Goal: Task Accomplishment & Management: Use online tool/utility

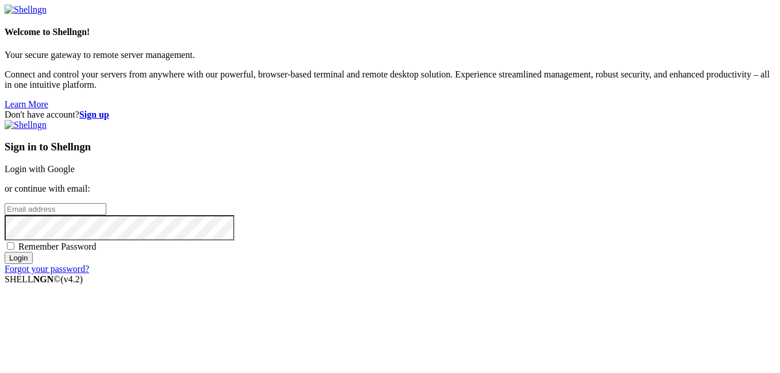
click at [75, 164] on link "Login with Google" at bounding box center [40, 169] width 70 height 10
click at [543, 309] on div "Loading..." at bounding box center [390, 344] width 770 height 70
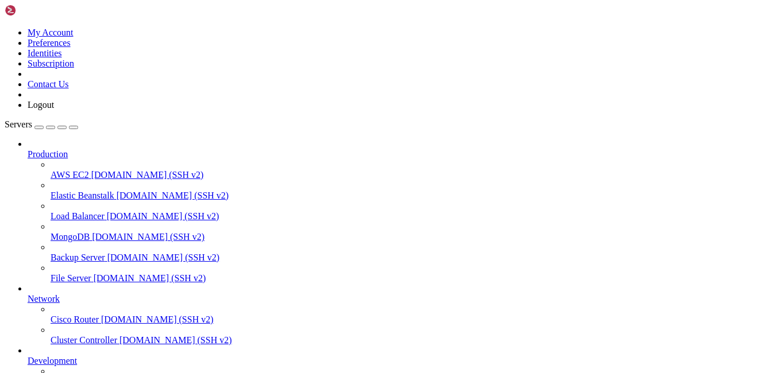
scroll to position [121, 0]
drag, startPoint x: 311, startPoint y: 847, endPoint x: 303, endPoint y: 851, distance: 9.0
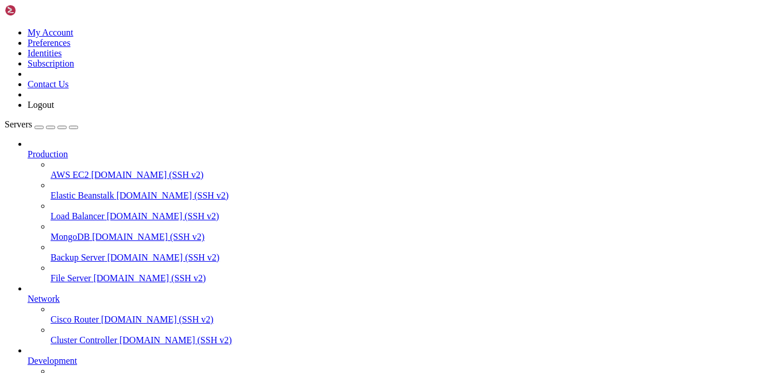
drag, startPoint x: 352, startPoint y: 932, endPoint x: 343, endPoint y: 934, distance: 9.1
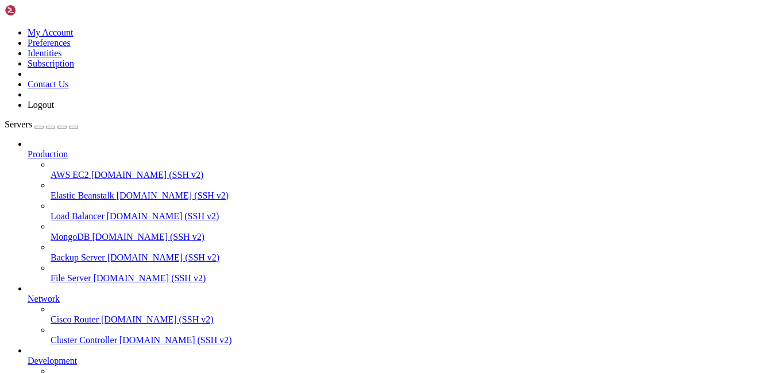
scroll to position [908, 0]
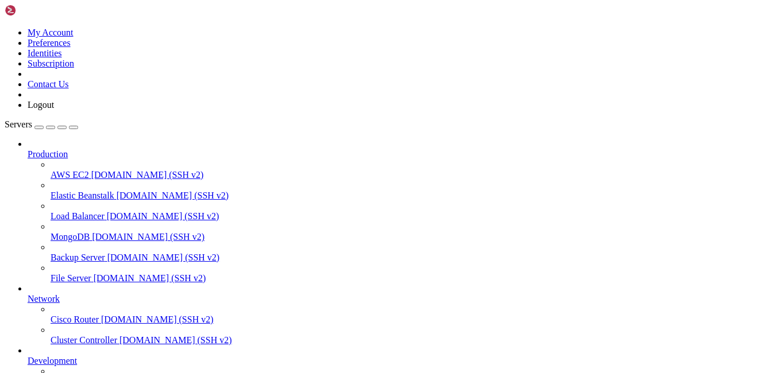
type input "/root/SSH-SFTP"
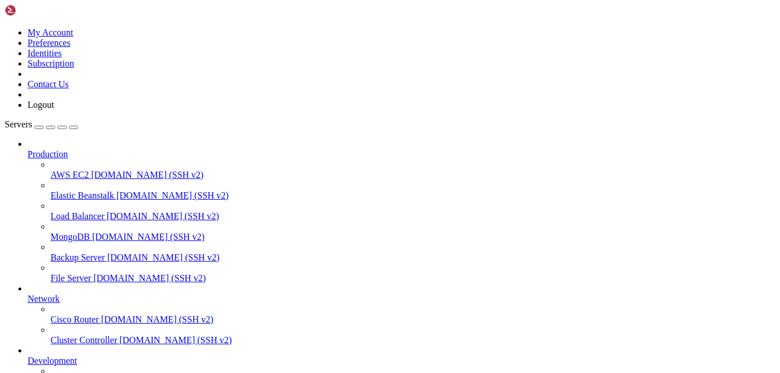
scroll to position [0, 0]
drag, startPoint x: 372, startPoint y: 233, endPoint x: 273, endPoint y: 236, distance: 99.3
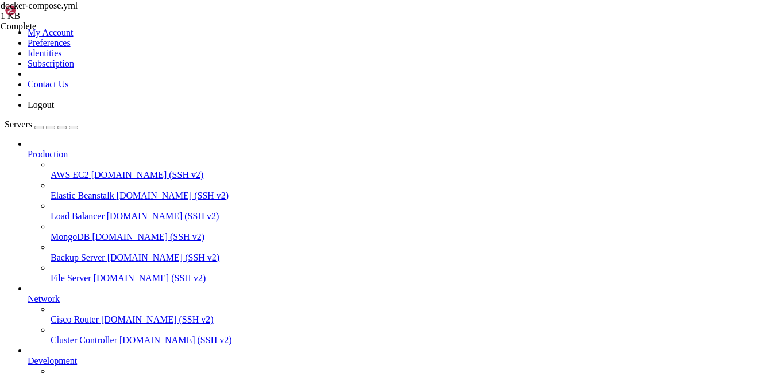
drag, startPoint x: 396, startPoint y: 326, endPoint x: 269, endPoint y: 324, distance: 127.4
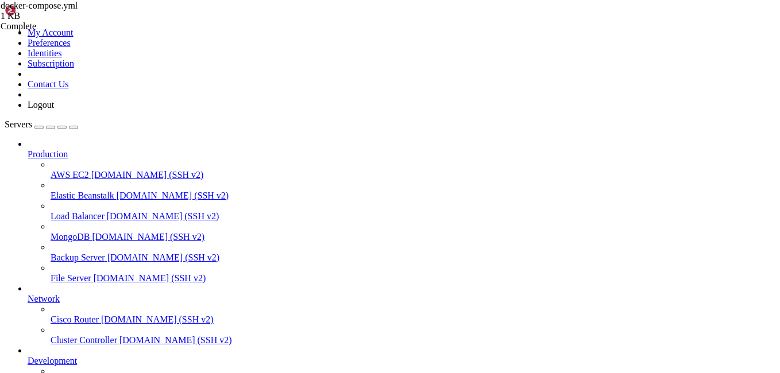
type textarea "environment:"
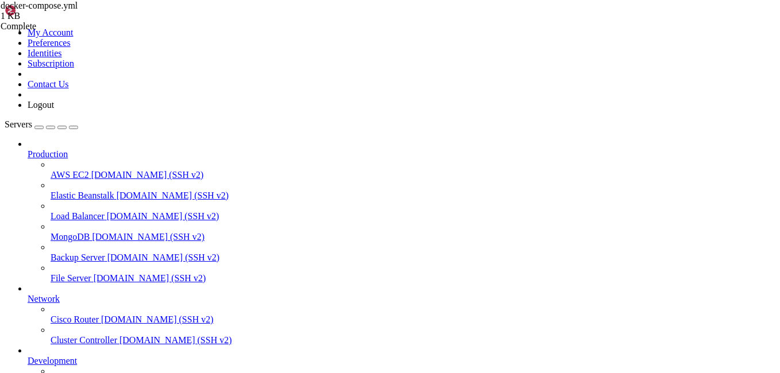
drag, startPoint x: 230, startPoint y: 344, endPoint x: 142, endPoint y: 52, distance: 305.8
type textarea "services: guacd:"
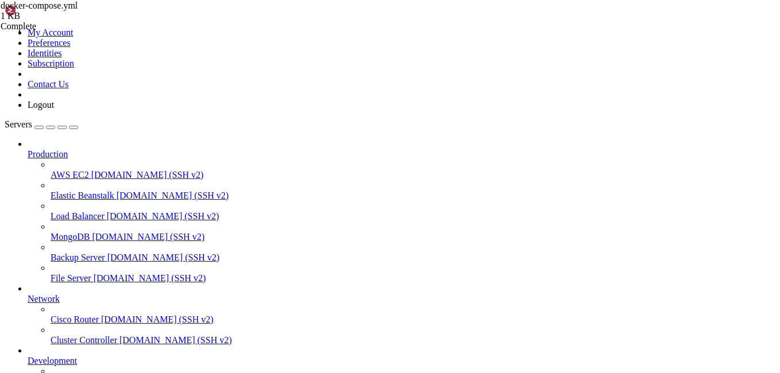
paste textarea "sftp_home:"
drag, startPoint x: 354, startPoint y: 273, endPoint x: 301, endPoint y: 272, distance: 52.8
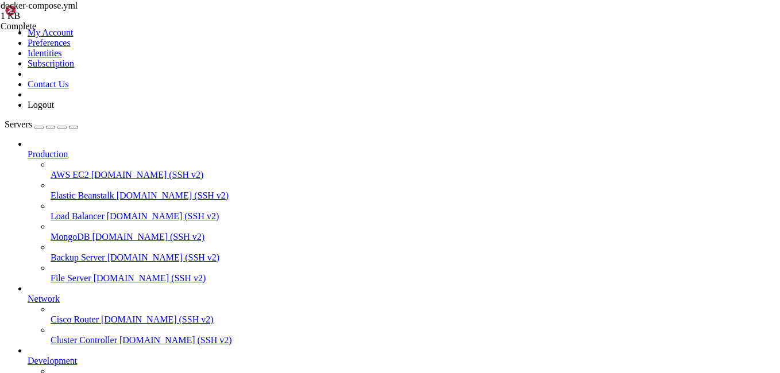
type textarea "guacamole:"
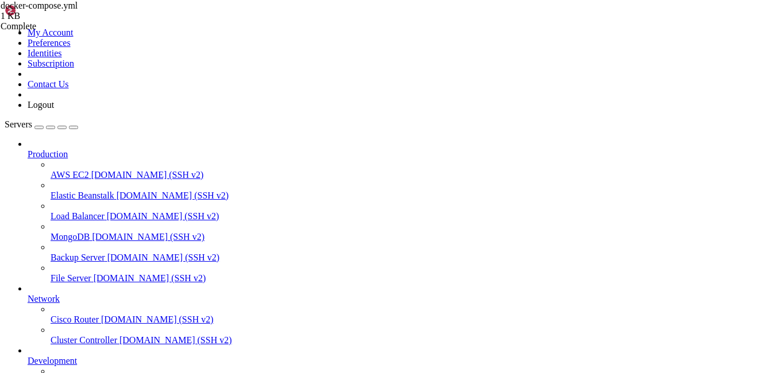
scroll to position [2059, 0]
drag, startPoint x: 185, startPoint y: 164, endPoint x: 285, endPoint y: 203, distance: 107.8
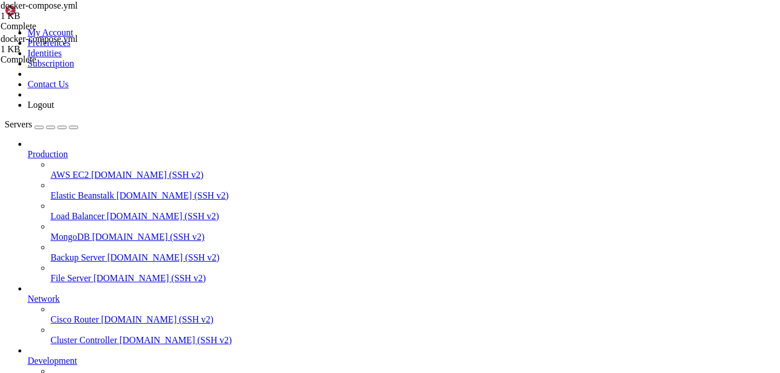
type textarea "POSTGRESQL_USER: guac POSTGRESQL_PASSWORD: [SECURITY_DATA]"
drag, startPoint x: 313, startPoint y: 211, endPoint x: 180, endPoint y: 180, distance: 136.2
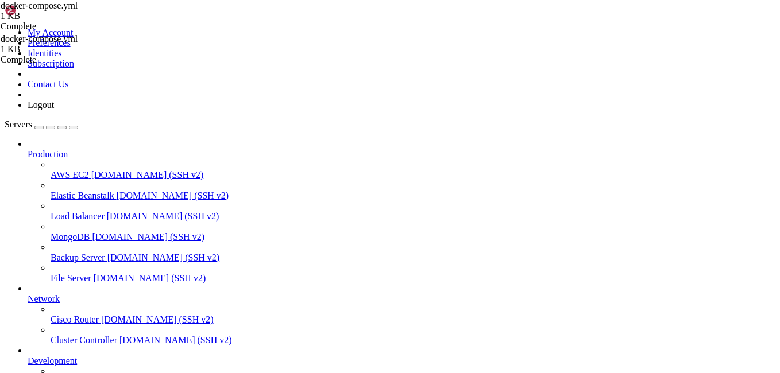
type textarea "image: guacamole/guacamole:latest"
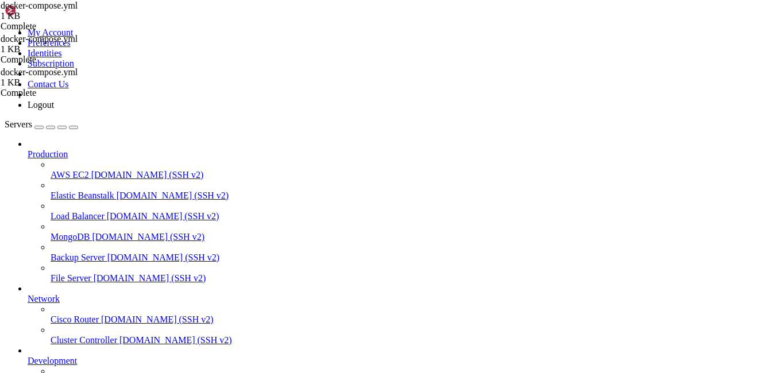
drag, startPoint x: 234, startPoint y: 353, endPoint x: 110, endPoint y: 18, distance: 356.9
type textarea "volumes:"
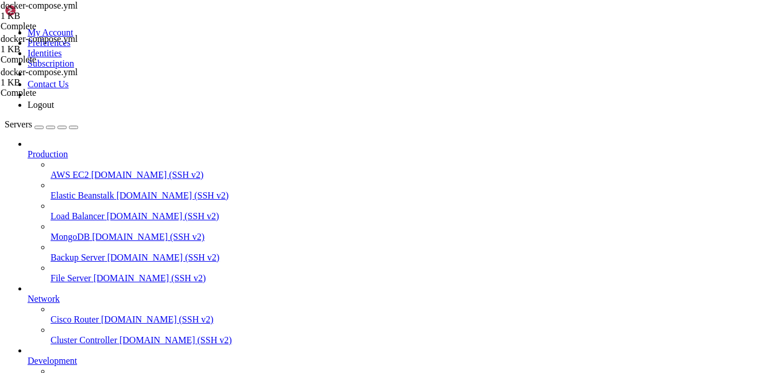
scroll to position [0, 0]
drag, startPoint x: 215, startPoint y: 358, endPoint x: 174, endPoint y: 1, distance: 359.3
type textarea "services: guacd:"
paste textarea "driver: bridge"
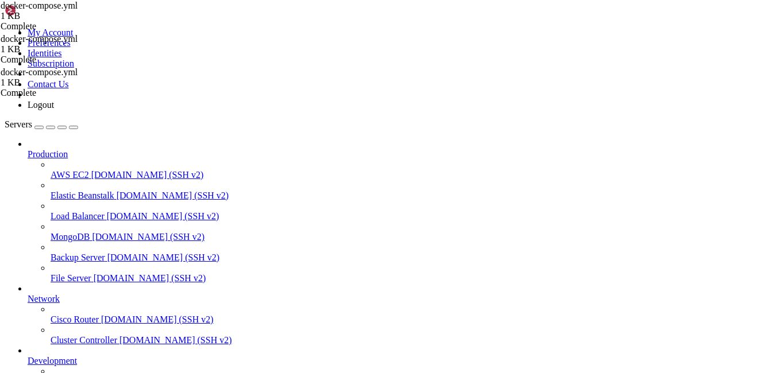
type textarea "driver: bridge"
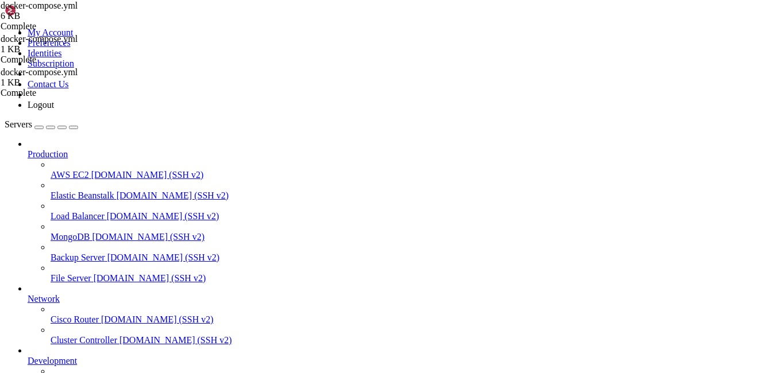
drag, startPoint x: 238, startPoint y: 353, endPoint x: 128, endPoint y: 19, distance: 351.8
type textarea "services: guacd:"
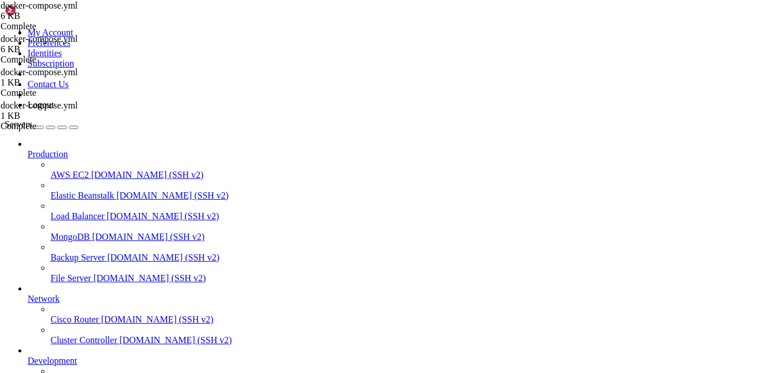
type textarea "driver: bridge"
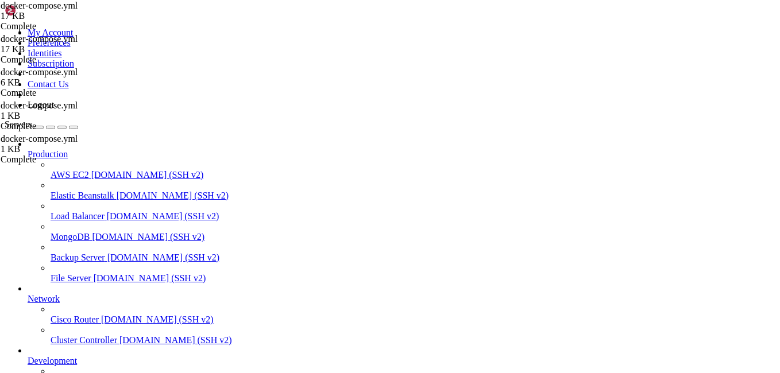
drag, startPoint x: 242, startPoint y: 346, endPoint x: 113, endPoint y: -42, distance: 409.1
type textarea "driver: bridge"
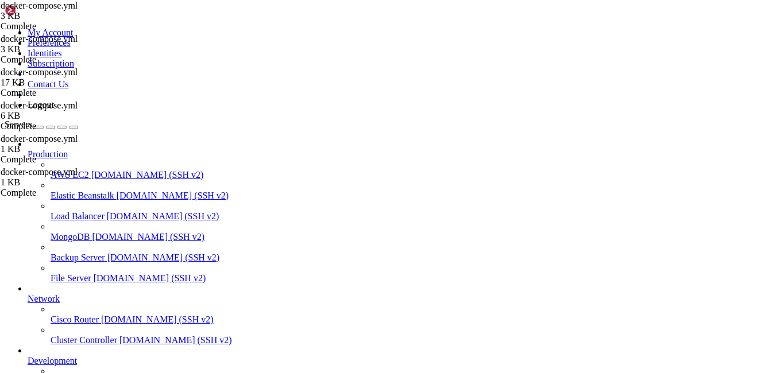
drag, startPoint x: 245, startPoint y: 354, endPoint x: 110, endPoint y: -42, distance: 419.0
type textarea "services: guacd:"
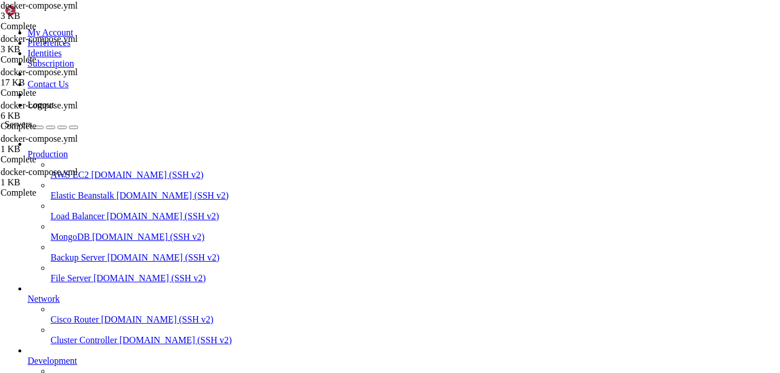
type textarea "driver: bridge"
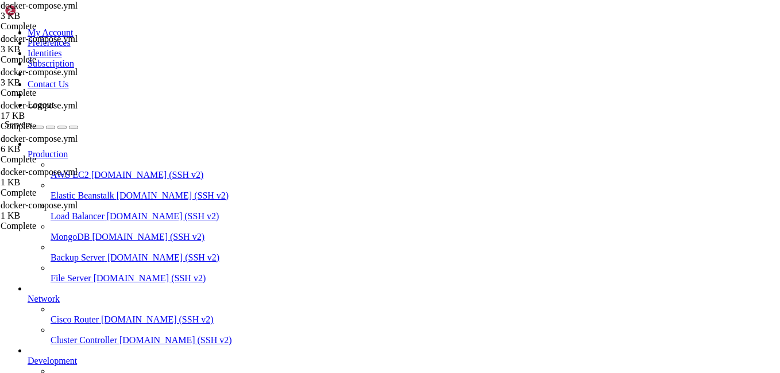
drag, startPoint x: 241, startPoint y: 354, endPoint x: 172, endPoint y: -2, distance: 363.1
type textarea "services: guacd:"
type textarea "driver: bridge"
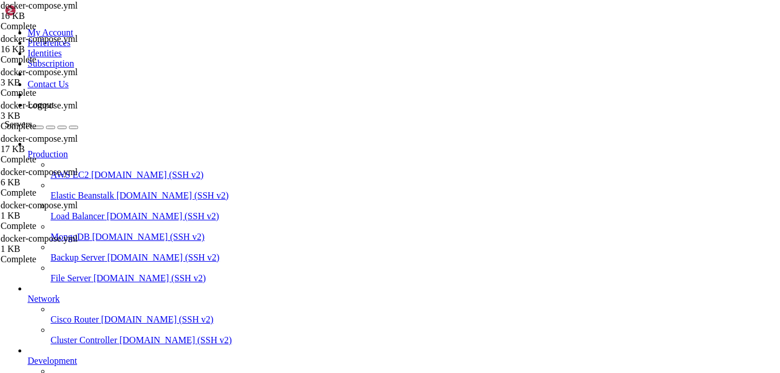
drag, startPoint x: 170, startPoint y: 274, endPoint x: 418, endPoint y: 273, distance: 247.4
type textarea "-- Esquema oficial de Guacamole (generado con [DOMAIN_NAME] --postgresql)"
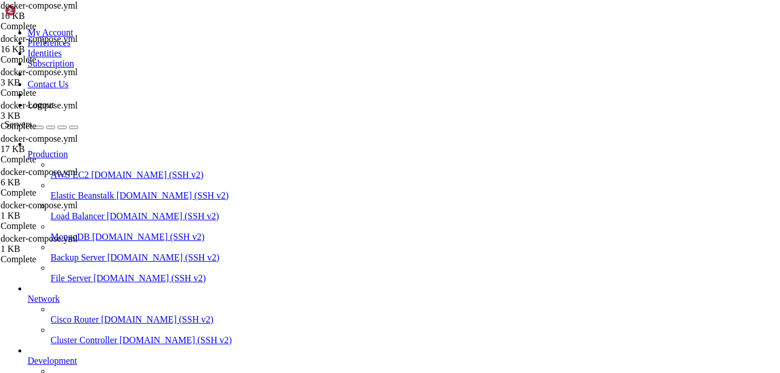
drag, startPoint x: 247, startPoint y: 214, endPoint x: 161, endPoint y: 214, distance: 86.1
type textarea "-- Tabla de entidades"
drag, startPoint x: 245, startPoint y: 229, endPoint x: 157, endPoint y: 230, distance: 87.3
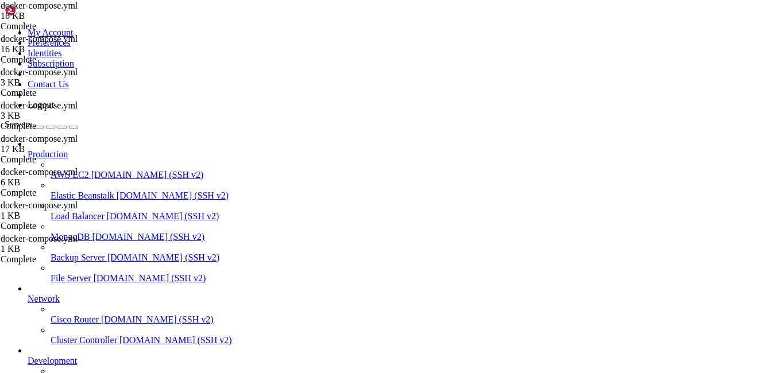
type textarea "-- Tabla de usuarios"
drag, startPoint x: 279, startPoint y: 226, endPoint x: 166, endPoint y: 226, distance: 112.5
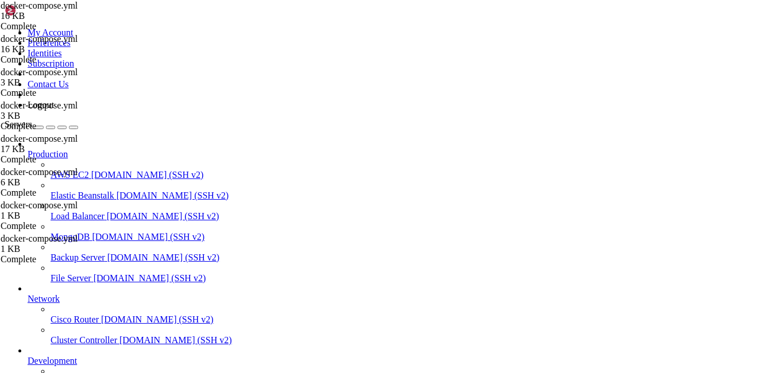
type textarea "-- Tabla de grupos de usuarios"
drag, startPoint x: 293, startPoint y: 207, endPoint x: 170, endPoint y: 204, distance: 122.9
type textarea "-- Tabla de historial de usuarios"
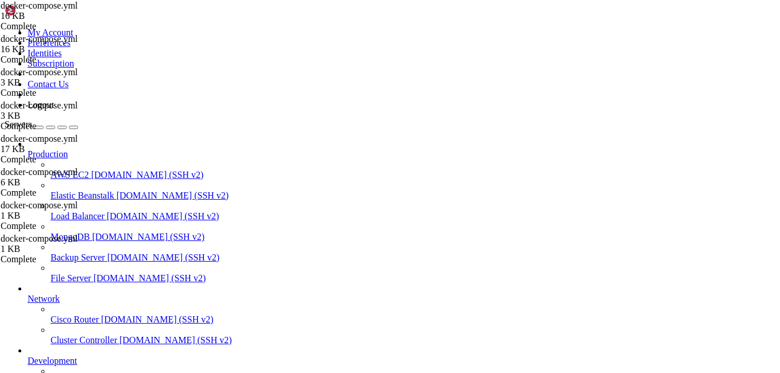
scroll to position [689, 0]
drag, startPoint x: 286, startPoint y: 207, endPoint x: 165, endPoint y: 208, distance: 121.7
type textarea "-- Tabla de atributos de usuario"
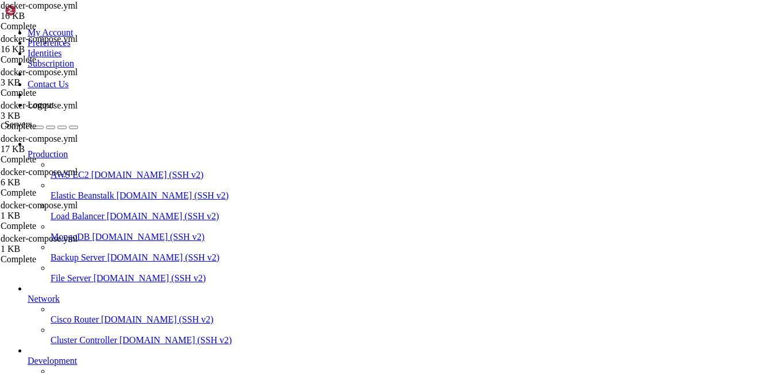
drag, startPoint x: 287, startPoint y: 188, endPoint x: 128, endPoint y: 187, distance: 159.0
drag, startPoint x: 284, startPoint y: 206, endPoint x: 168, endPoint y: 210, distance: 115.4
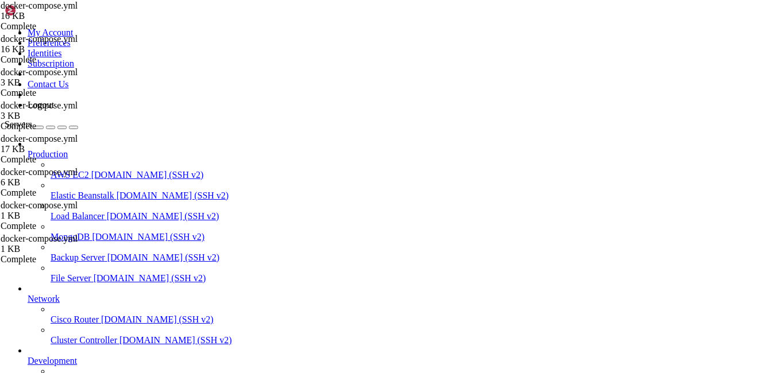
type textarea "-- Tabla de atributos de grupos"
drag, startPoint x: 287, startPoint y: 223, endPoint x: 168, endPoint y: 220, distance: 119.4
type textarea "-- Tabla de grupos de conexiones"
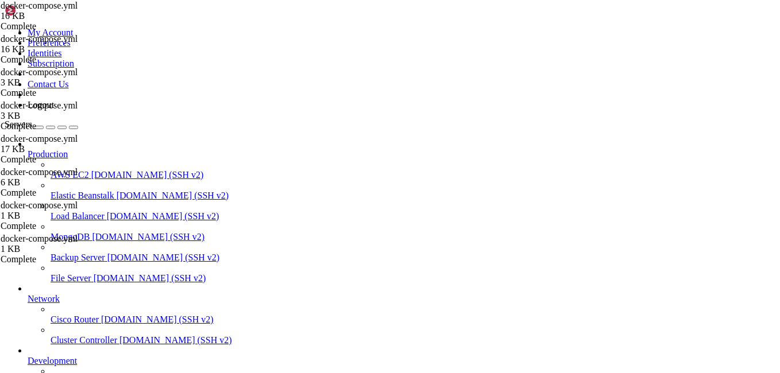
scroll to position [1033, 0]
drag, startPoint x: 252, startPoint y: 230, endPoint x: 156, endPoint y: 227, distance: 95.9
type textarea "-- Tabla de conexiones"
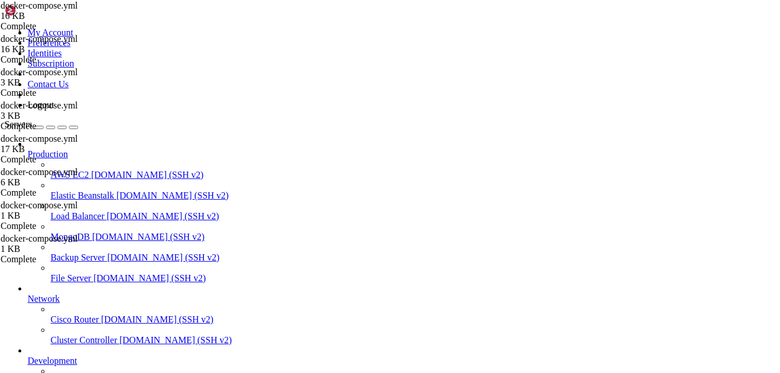
drag, startPoint x: 293, startPoint y: 227, endPoint x: 172, endPoint y: 231, distance: 121.2
type textarea "-- Tabla de parámetros de conexión"
drag, startPoint x: 296, startPoint y: 208, endPoint x: 167, endPoint y: 209, distance: 129.2
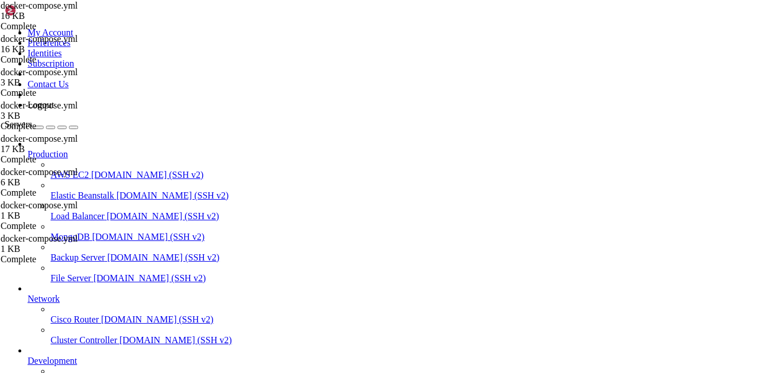
type textarea "-- Tabla de historial de conexiones"
drag, startPoint x: 303, startPoint y: 250, endPoint x: 160, endPoint y: 250, distance: 142.9
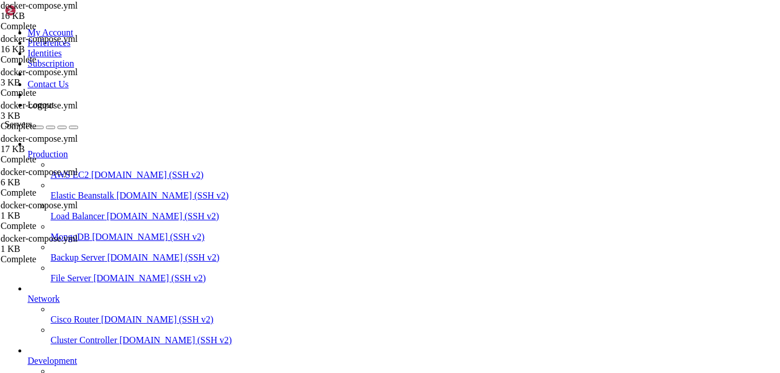
type textarea "-- Tabla de perfiles de compartición"
drag, startPoint x: 351, startPoint y: 240, endPoint x: 134, endPoint y: 240, distance: 216.4
type textarea "-- Tabla de parámetros de perfiles de compartición"
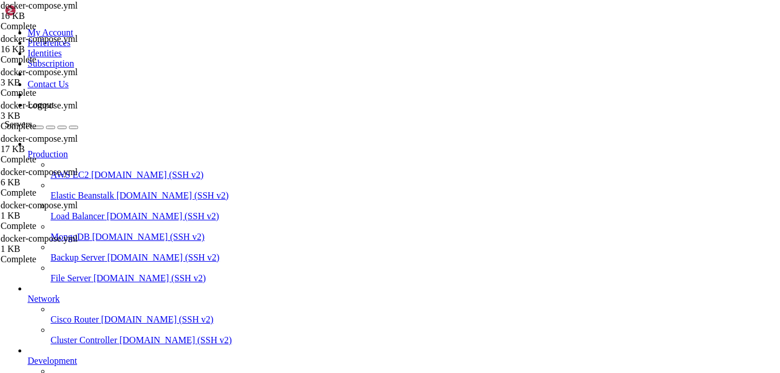
scroll to position [1550, 0]
drag, startPoint x: 297, startPoint y: 257, endPoint x: 167, endPoint y: 257, distance: 130.3
type textarea "-- Tabla de permisos del sistema"
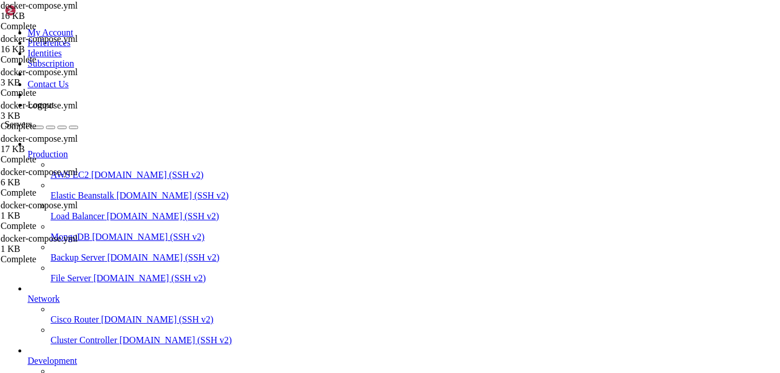
drag, startPoint x: 289, startPoint y: 195, endPoint x: 170, endPoint y: 196, distance: 118.2
type textarea "-- Tabla de permisos de conexión"
drag, startPoint x: 322, startPoint y: 223, endPoint x: 158, endPoint y: 224, distance: 163.6
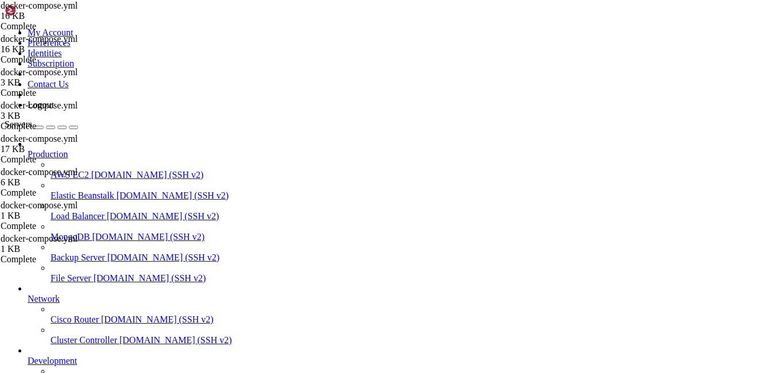
type textarea "-- Tabla de permisos de grupos de conexión"
drag, startPoint x: 285, startPoint y: 215, endPoint x: 164, endPoint y: 214, distance: 120.5
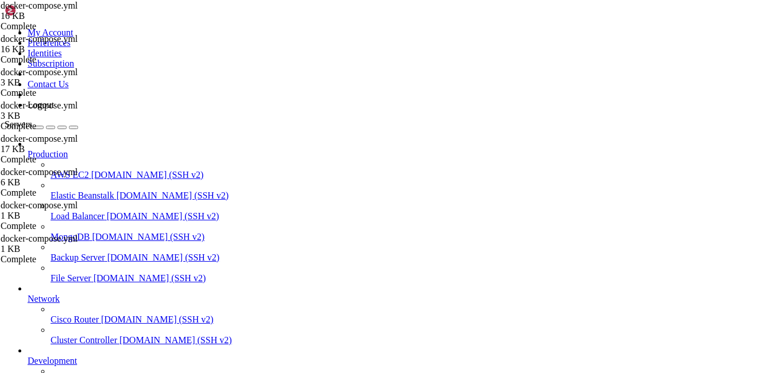
type textarea "-- Tabla de permisos de usuario"
drag, startPoint x: 317, startPoint y: 243, endPoint x: 150, endPoint y: 241, distance: 167.6
type textarea "-- Tabla de permisos de grupos de usuario"
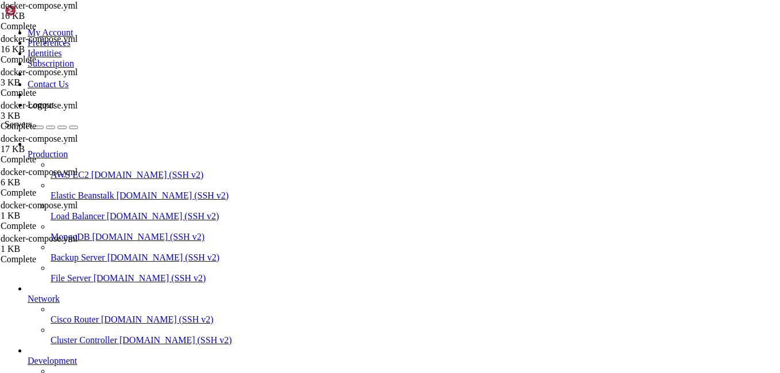
scroll to position [2032, 0]
drag, startPoint x: 340, startPoint y: 235, endPoint x: 165, endPoint y: 235, distance: 175.6
type textarea "-- Tabla de permisos de perfiles de compartición"
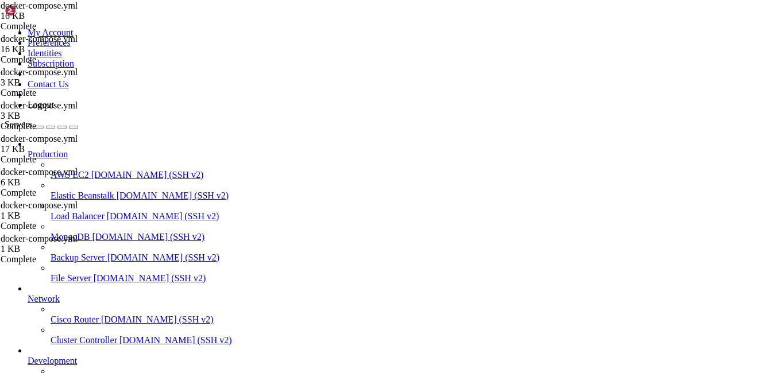
drag, startPoint x: 272, startPoint y: 264, endPoint x: 151, endPoint y: 255, distance: 120.8
type textarea "-- Índices para rendimiento"
drag, startPoint x: 332, startPoint y: 220, endPoint x: 166, endPoint y: 221, distance: 165.9
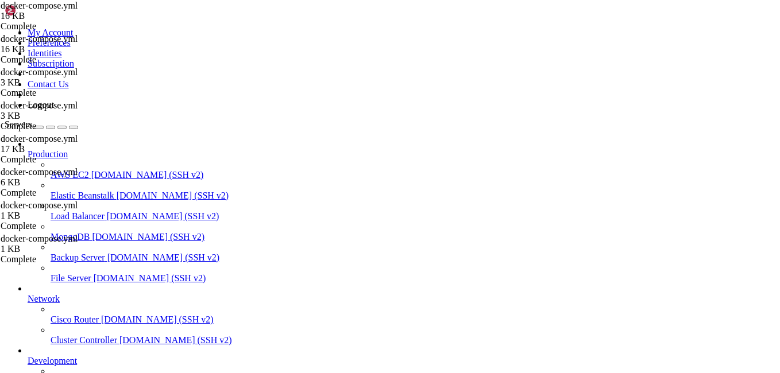
type textarea "-- Insertar usuario administrador por defecto"
drag, startPoint x: 320, startPoint y: 238, endPoint x: 108, endPoint y: 235, distance: 211.8
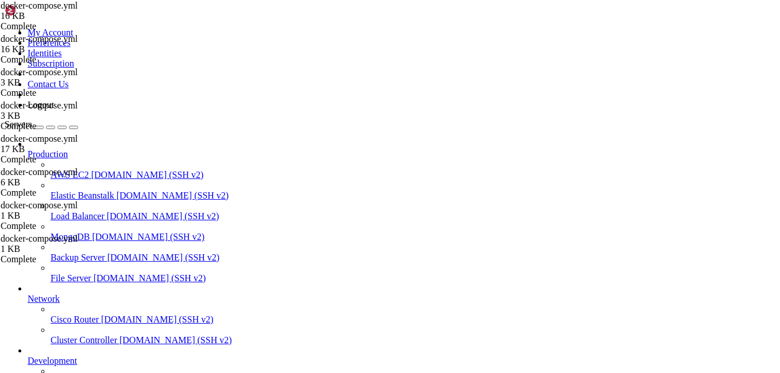
type textarea "-- Dar permisos completos al administrador"
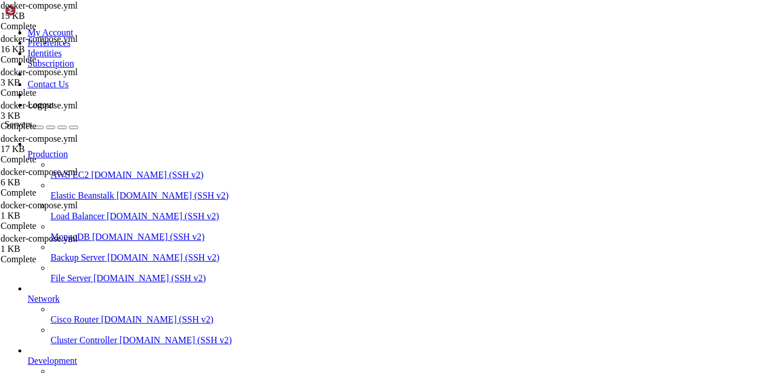
drag, startPoint x: 214, startPoint y: 965, endPoint x: 7, endPoint y: 962, distance: 206.1
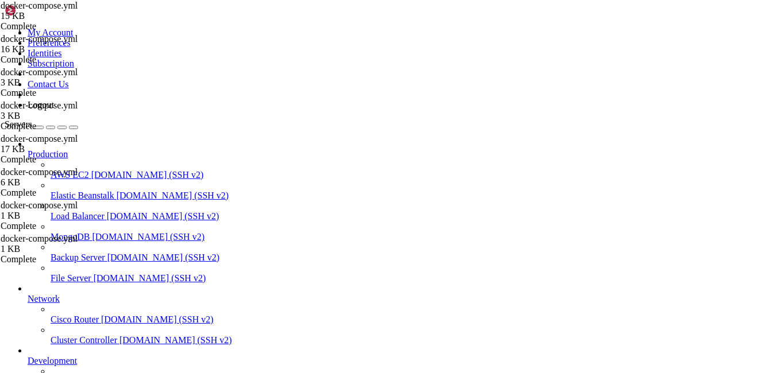
drag, startPoint x: 10, startPoint y: 965, endPoint x: 172, endPoint y: 972, distance: 162.0
drag, startPoint x: 217, startPoint y: 965, endPoint x: 10, endPoint y: 964, distance: 207.2
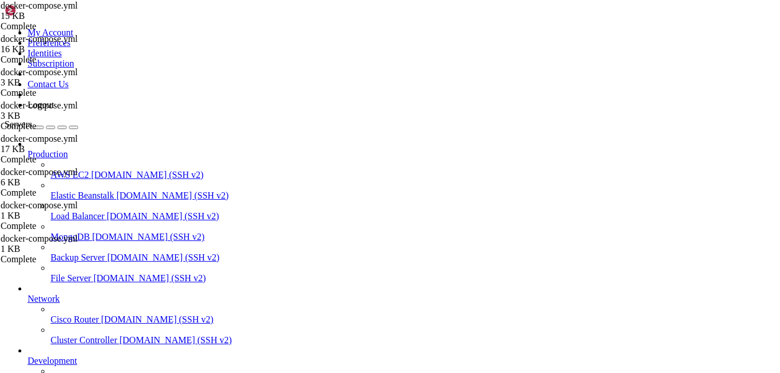
copy x-row "yaml: line 38: could not find expected ':'"
drag, startPoint x: 637, startPoint y: 118, endPoint x: 425, endPoint y: 278, distance: 265.2
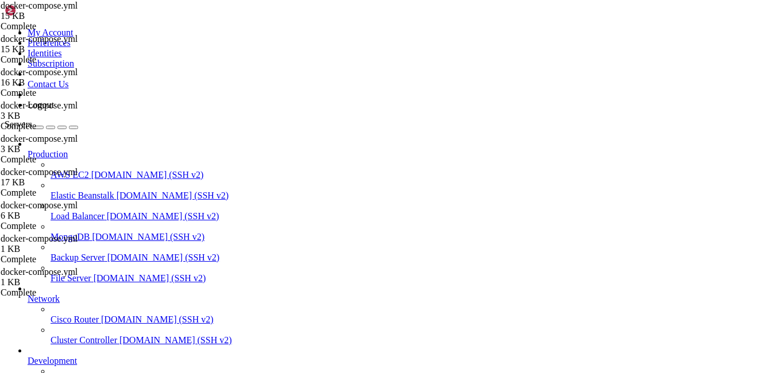
scroll to position [0, 0]
drag, startPoint x: 305, startPoint y: 352, endPoint x: 52, endPoint y: -42, distance: 469.4
type textarea "driver: bridge"
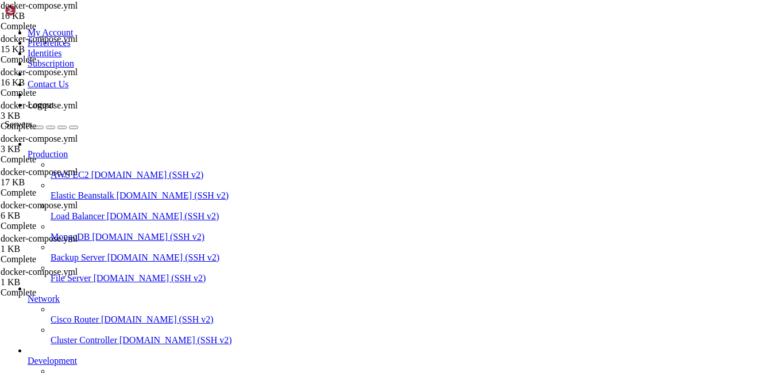
type textarea "driver: bridge"
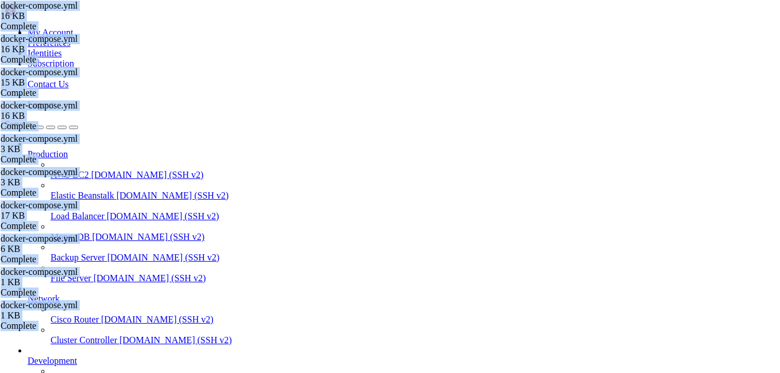
drag, startPoint x: 265, startPoint y: 1027, endPoint x: 19, endPoint y: 965, distance: 254.1
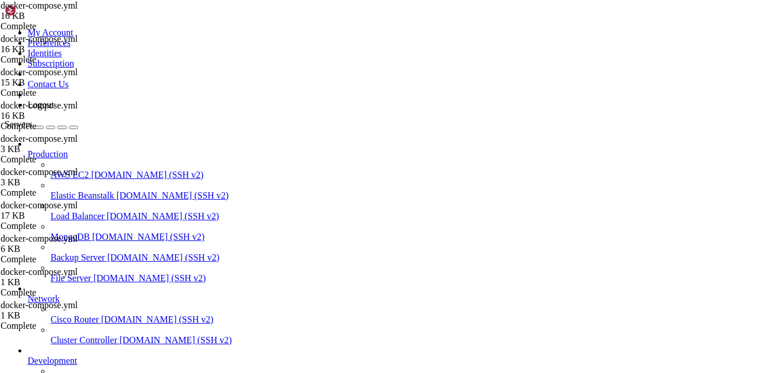
drag, startPoint x: 214, startPoint y: 965, endPoint x: 10, endPoint y: 966, distance: 203.8
copy x-row "yaml: line 38: could not find expected ':'"
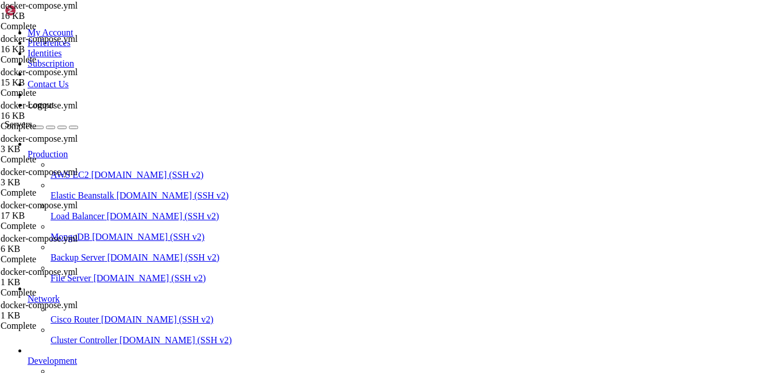
type textarea "guacnetwork: driver: bridge"
paste textarea "driver: bridge"
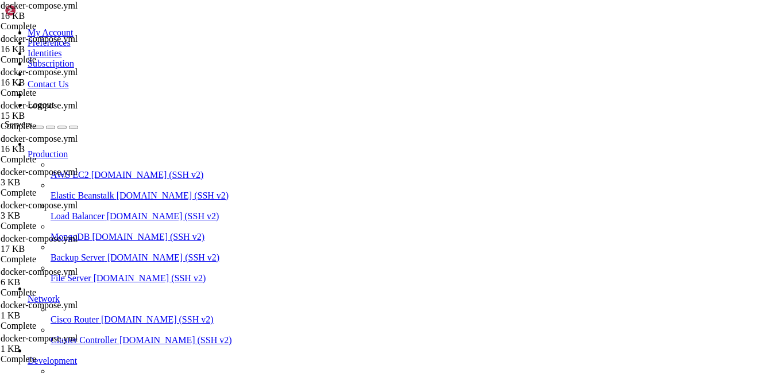
type textarea "driver: bridge"
drag, startPoint x: 158, startPoint y: 28, endPoint x: 203, endPoint y: 56, distance: 53.4
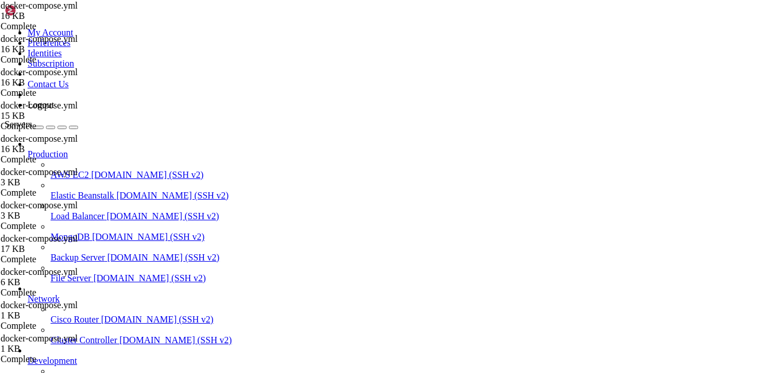
drag, startPoint x: 266, startPoint y: 1031, endPoint x: 107, endPoint y: 984, distance: 166.4
drag, startPoint x: 117, startPoint y: 970, endPoint x: 71, endPoint y: 947, distance: 50.8
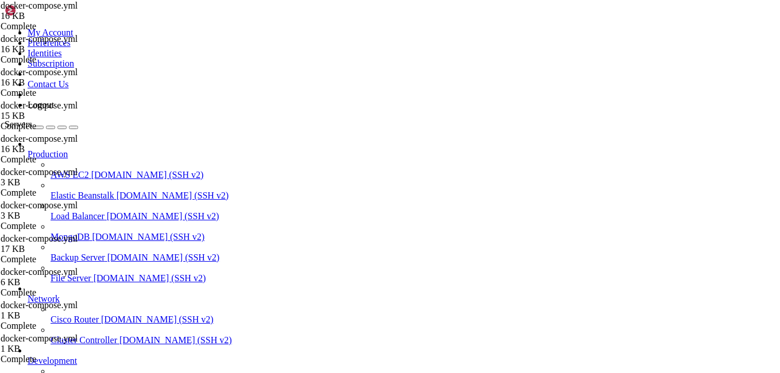
drag, startPoint x: 113, startPoint y: 974, endPoint x: 9, endPoint y: 890, distance: 133.4
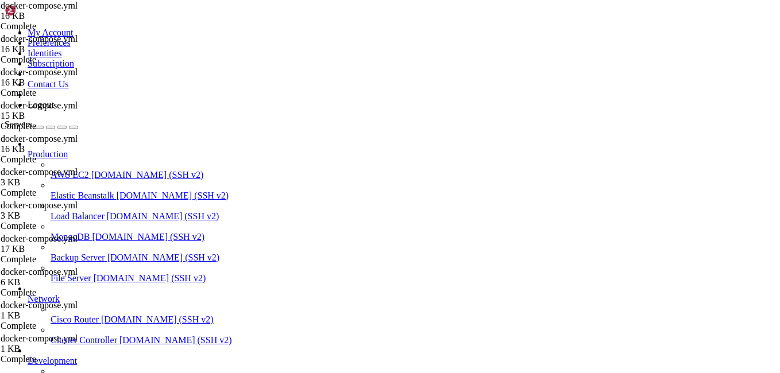
copy div "root@grux:~/SSH-SFTP# docker-compose up -d [+] Running 6/6 ✔ Volume "ssh-sftp_g…"
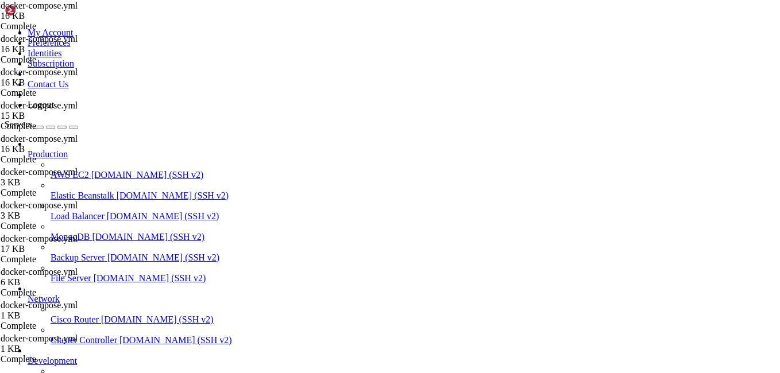
drag, startPoint x: 113, startPoint y: 858, endPoint x: 11, endPoint y: 769, distance: 135.0
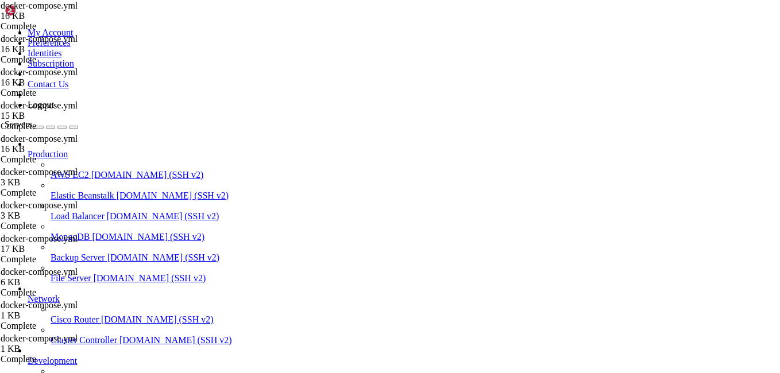
drag, startPoint x: 127, startPoint y: 977, endPoint x: 336, endPoint y: 956, distance: 210.0
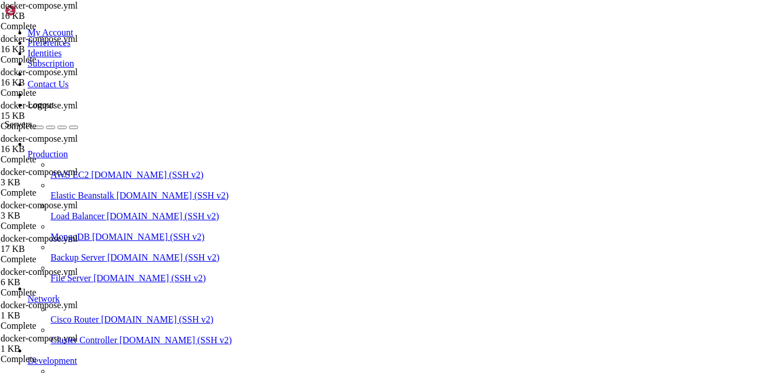
drag, startPoint x: 121, startPoint y: 972, endPoint x: 10, endPoint y: 927, distance: 119.5
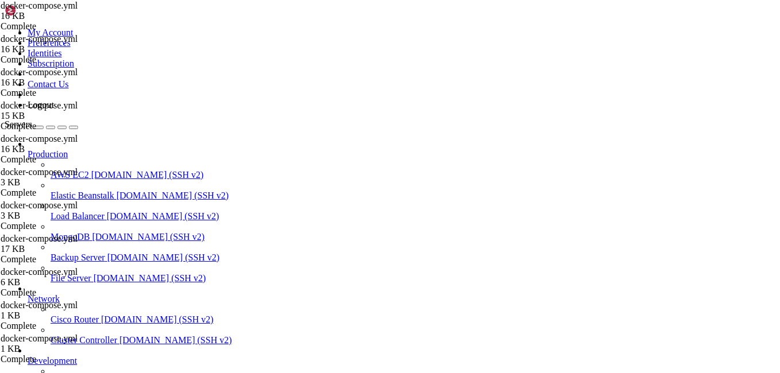
scroll to position [2343, 0]
drag, startPoint x: 280, startPoint y: 345, endPoint x: 142, endPoint y: -42, distance: 411.2
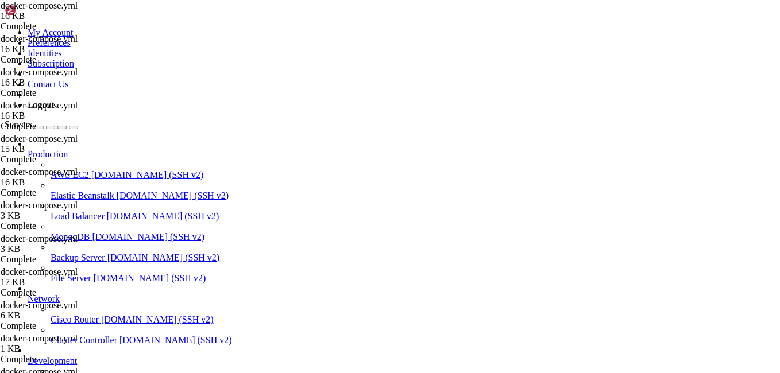
type textarea "driver: bridge"
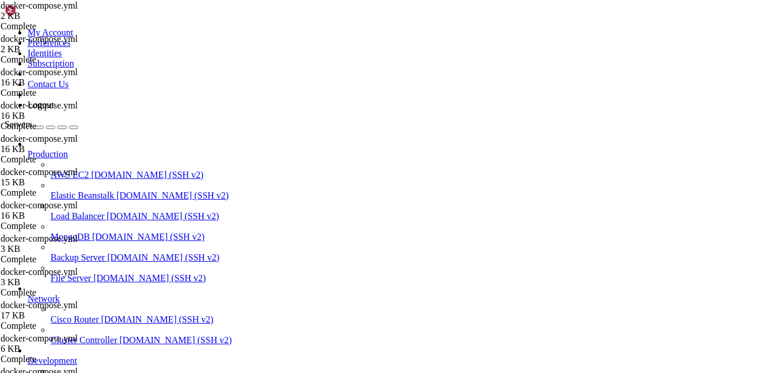
type textarea "guacnetwork: driver: bridge"
type textarea "driver: bridge"
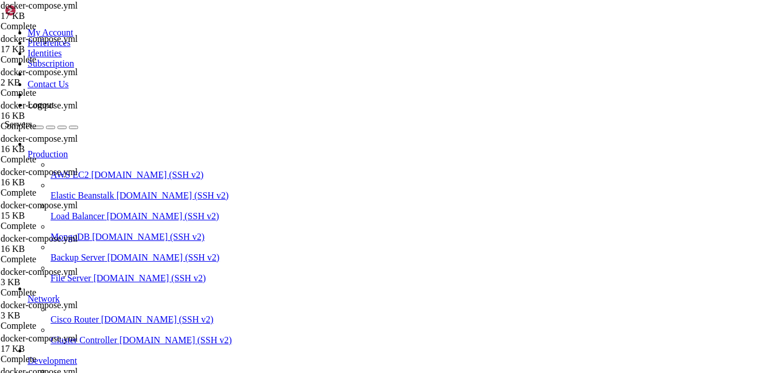
type textarea "guacnetwork: driver: bridge"
type textarea "driver: bridge"
